Goal: Task Accomplishment & Management: Manage account settings

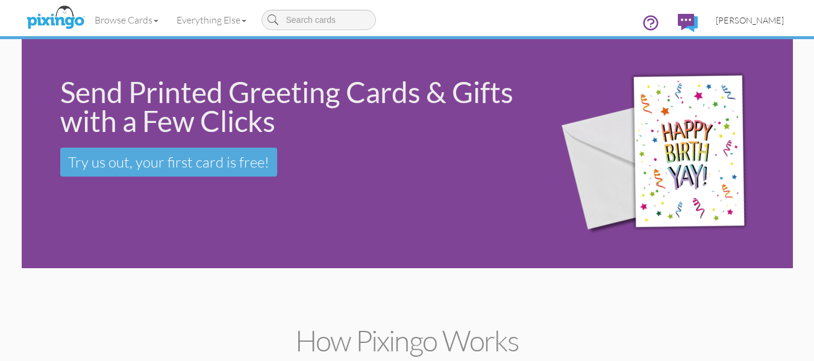
click at [742, 22] on span "[PERSON_NAME]" at bounding box center [750, 20] width 68 height 10
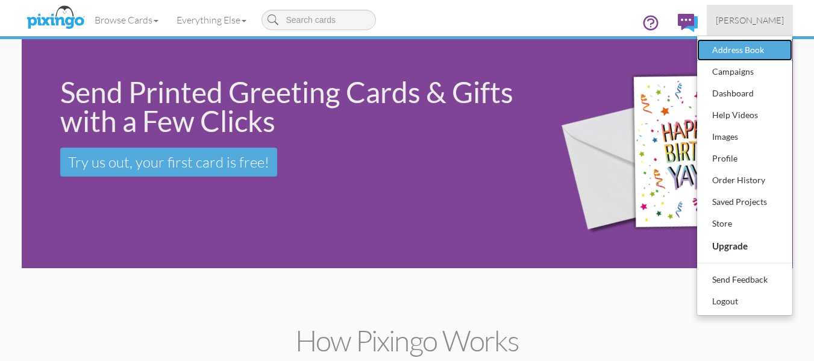
click at [730, 48] on div "Address Book" at bounding box center [744, 50] width 71 height 18
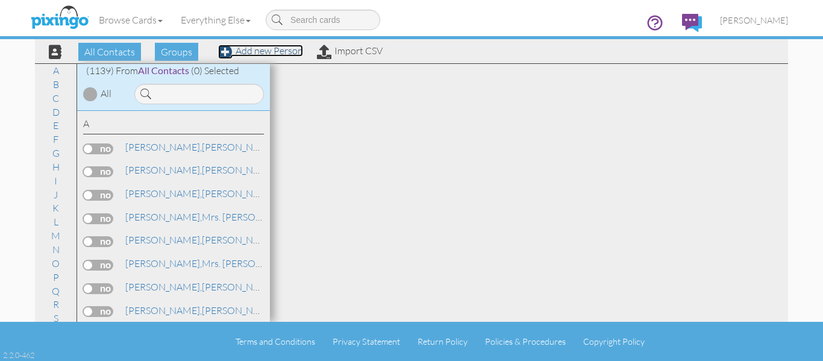
click at [283, 53] on link "Add new Person" at bounding box center [260, 51] width 85 height 12
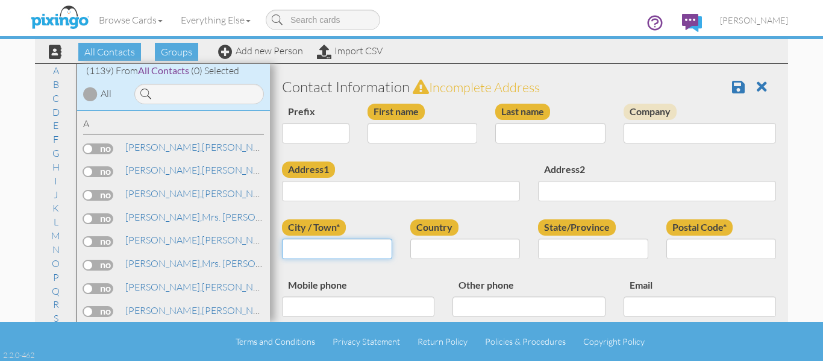
click at [323, 253] on input "City / Town*" at bounding box center [337, 249] width 110 height 20
paste input "New Braunfels"
type input "New Braunfels"
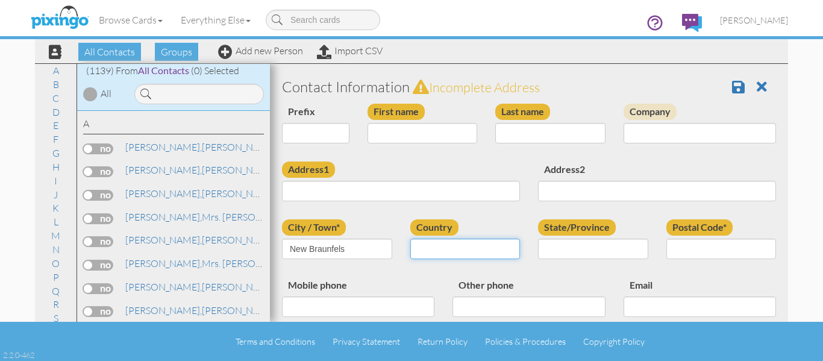
select select "object:4041"
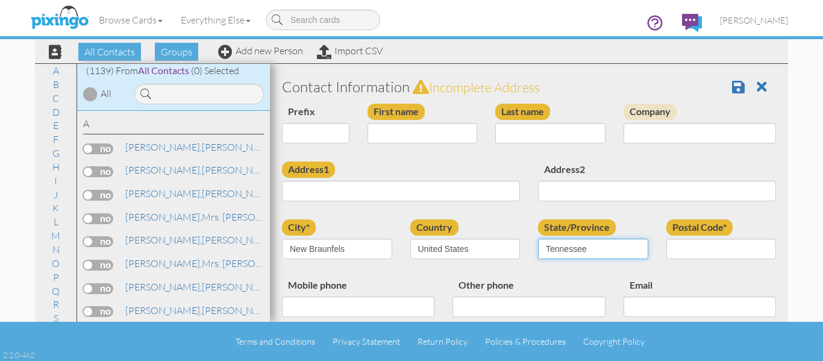
select select "object:4339"
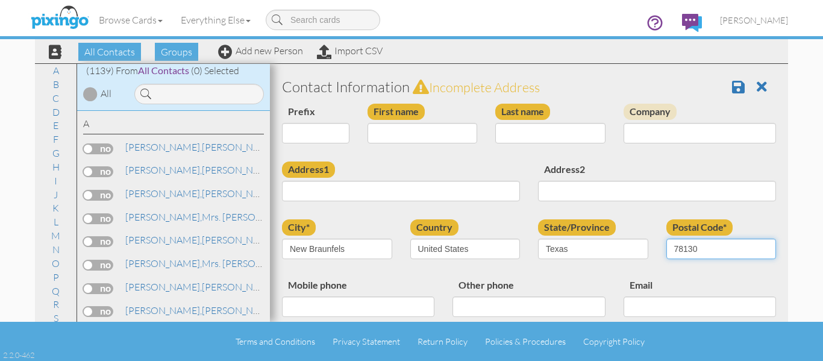
type input "78130"
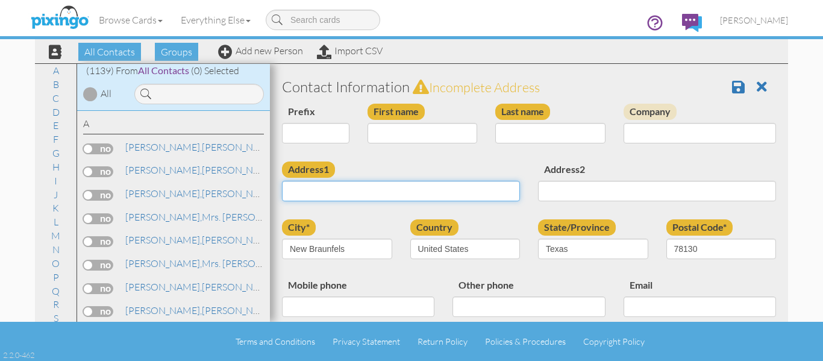
click at [335, 192] on input "Address1" at bounding box center [401, 191] width 238 height 20
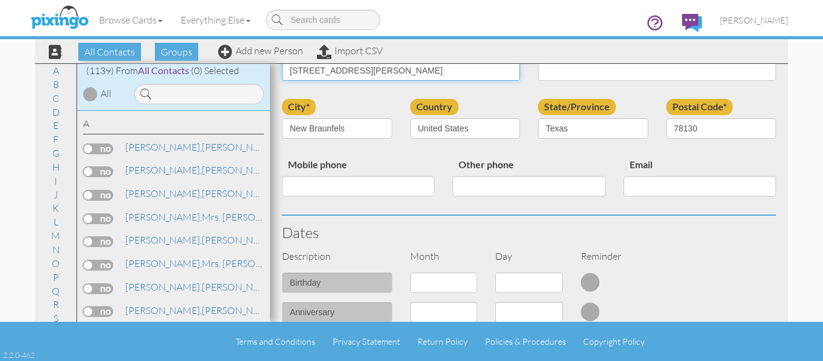
type input "[STREET_ADDRESS][PERSON_NAME]"
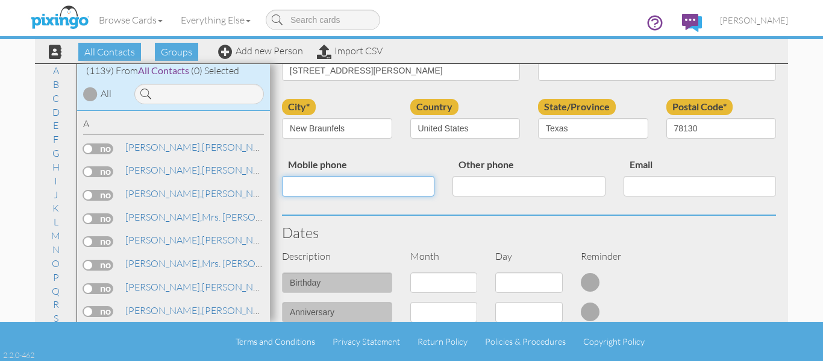
click at [359, 181] on input "Mobile phone" at bounding box center [358, 186] width 152 height 20
type input "[PHONE_NUMBER]"
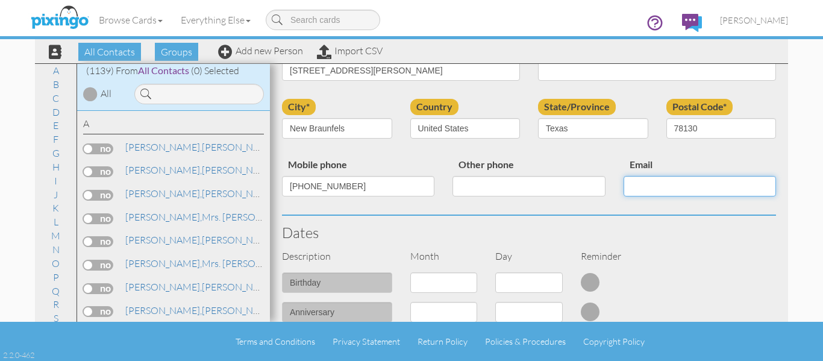
click at [672, 178] on input "Email" at bounding box center [700, 186] width 152 height 20
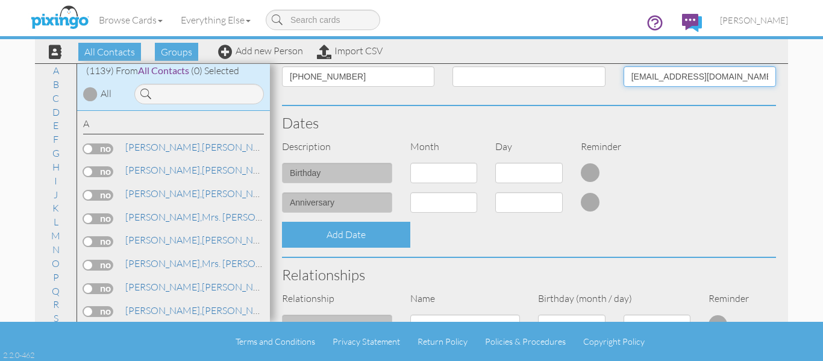
scroll to position [241, 0]
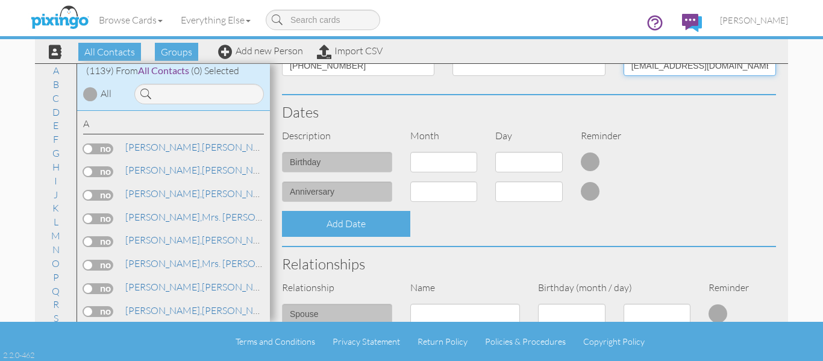
type input "[EMAIL_ADDRESS][DOMAIN_NAME]"
click at [451, 159] on select "1 - [DATE] - [DATE] - [DATE] - [DATE] - [DATE] - [DATE] - [DATE] - [DATE] - [DA…" at bounding box center [443, 162] width 67 height 20
select select "object:4038"
click at [410, 152] on select "1 - [DATE] - [DATE] - [DATE] - [DATE] - [DATE] - [DATE] - [DATE] - [DATE] - [DA…" at bounding box center [443, 162] width 67 height 20
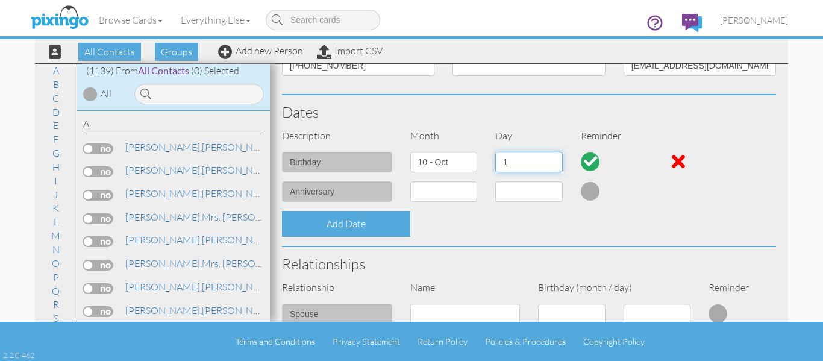
click at [511, 161] on select "1 2 3 4 5 6 7 8 9 10 11 12 13 14 15 16 17 18 19 20 21 22 23 24 25 26 27 28 29 3…" at bounding box center [528, 162] width 67 height 20
select select "number:30"
click at [495, 152] on select "1 2 3 4 5 6 7 8 9 10 11 12 13 14 15 16 17 18 19 20 21 22 23 24 25 26 27 28 29 3…" at bounding box center [528, 162] width 67 height 20
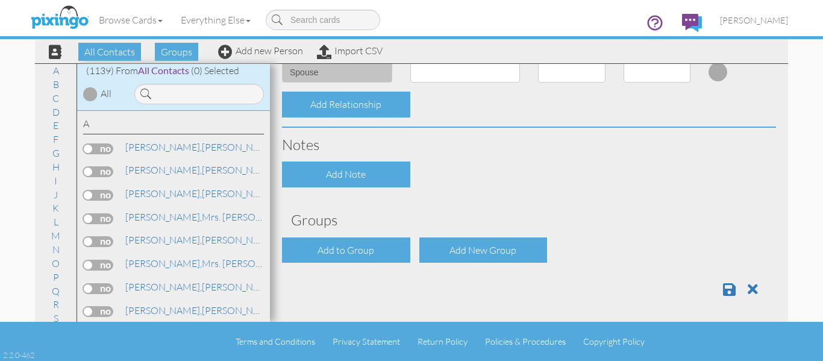
scroll to position [486, 0]
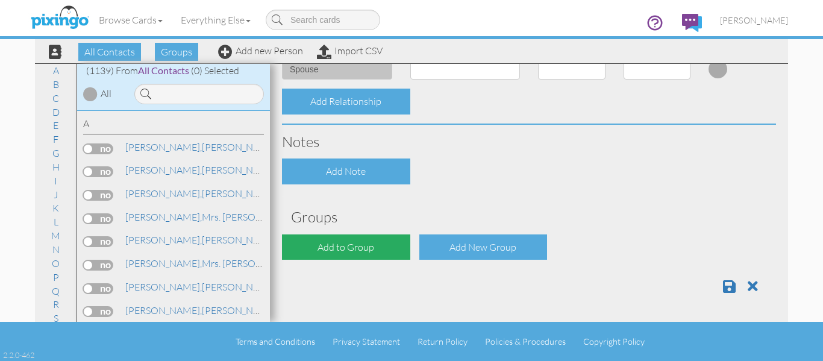
click at [385, 239] on div "Add to Group" at bounding box center [346, 247] width 128 height 26
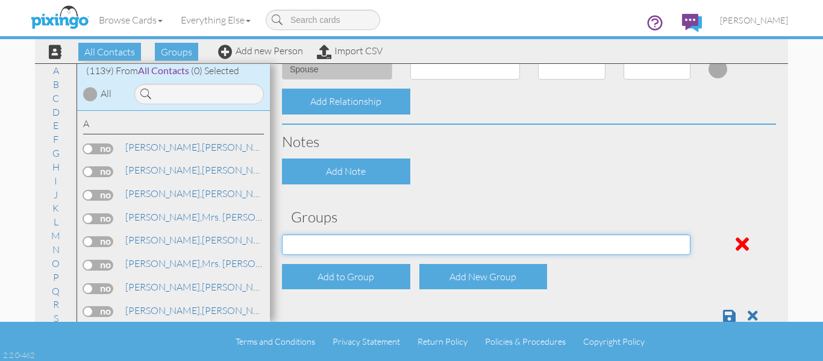
click at [385, 239] on select "April Birthdays August Birthdays Castlerock/Pine Pot Agents December Birthdays …" at bounding box center [486, 244] width 409 height 20
select select "object:4363"
click at [282, 234] on select "April Birthdays August Birthdays Castlerock/Pine Pot Agents December Birthdays …" at bounding box center [486, 244] width 409 height 20
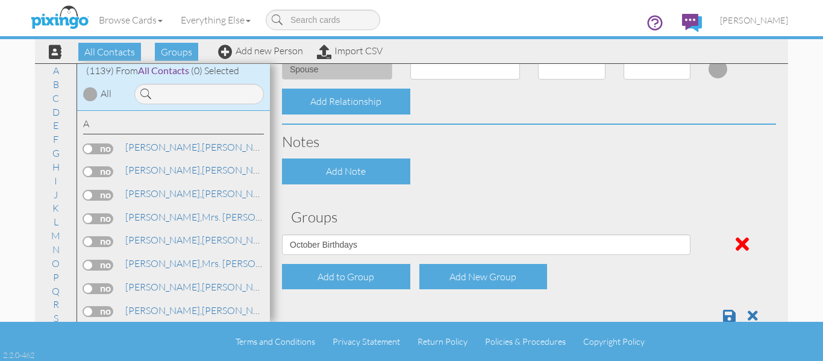
drag, startPoint x: 530, startPoint y: 194, endPoint x: 718, endPoint y: 305, distance: 218.6
click at [723, 313] on span at bounding box center [729, 315] width 13 height 14
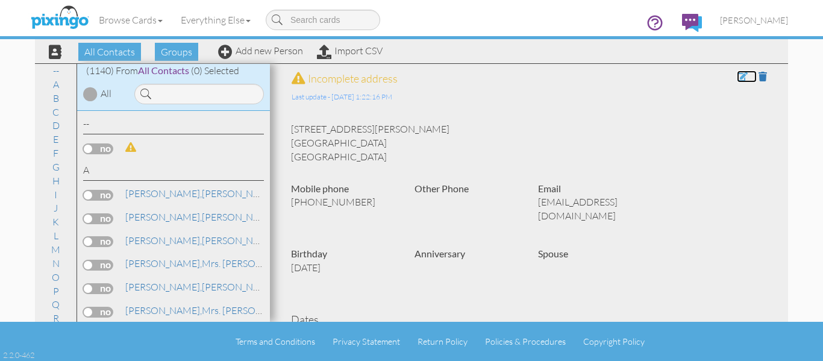
click at [737, 79] on span at bounding box center [742, 77] width 11 height 10
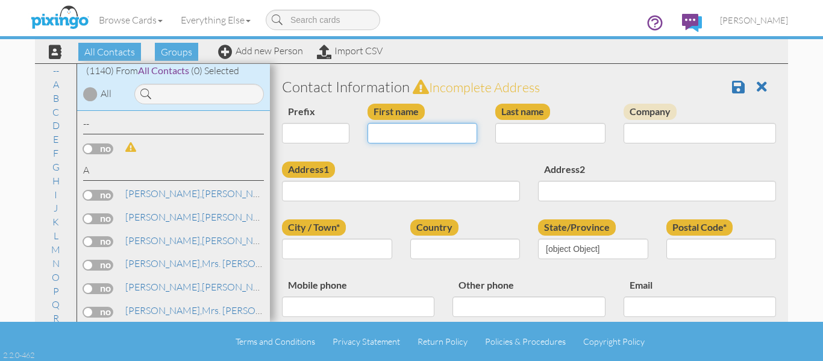
click at [425, 129] on input "First name" at bounding box center [423, 133] width 110 height 20
type input "[STREET_ADDRESS][PERSON_NAME]"
type input "New Braunfels"
type input "78130"
type input "[PHONE_NUMBER]"
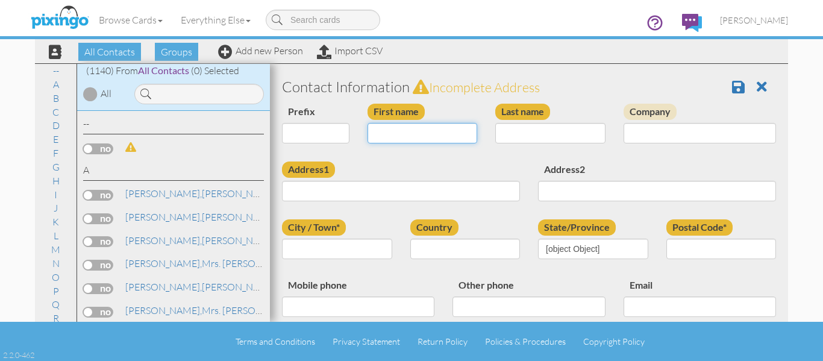
type input "[EMAIL_ADDRESS][DOMAIN_NAME]"
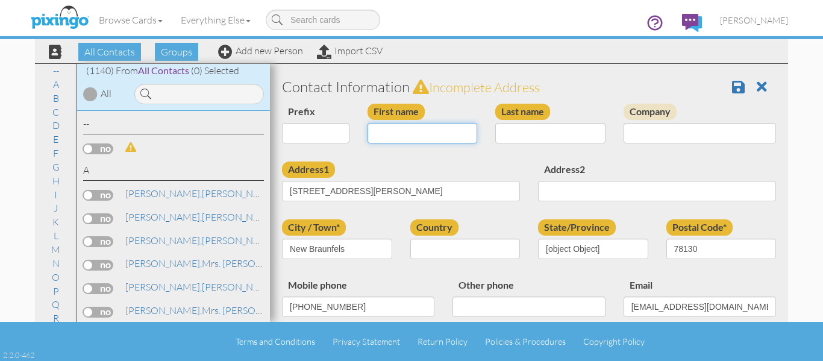
select select "object:3795"
select select "object:4040"
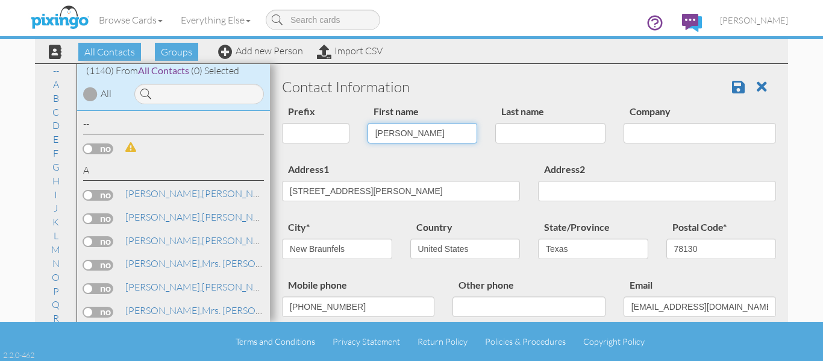
type input "Harry"
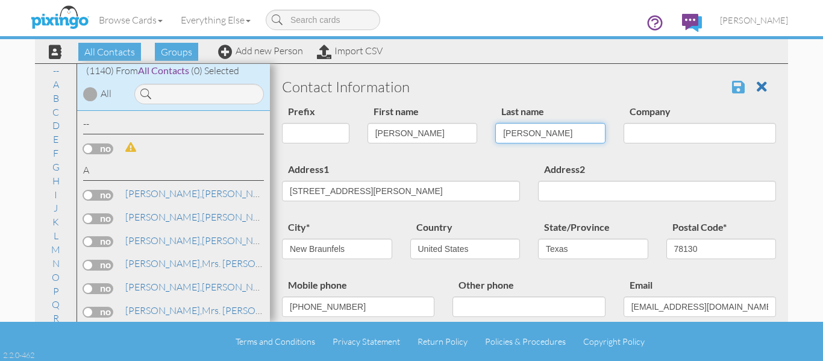
type input "Davis"
click at [732, 85] on span at bounding box center [738, 87] width 13 height 14
